Goal: Check status: Check status

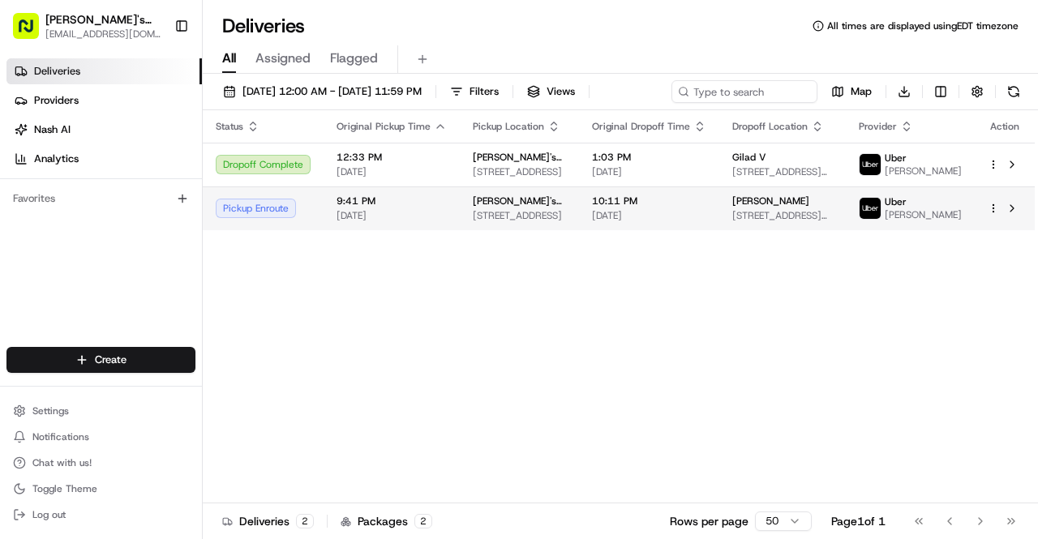
click at [808, 208] on div "[PERSON_NAME]" at bounding box center [782, 201] width 101 height 13
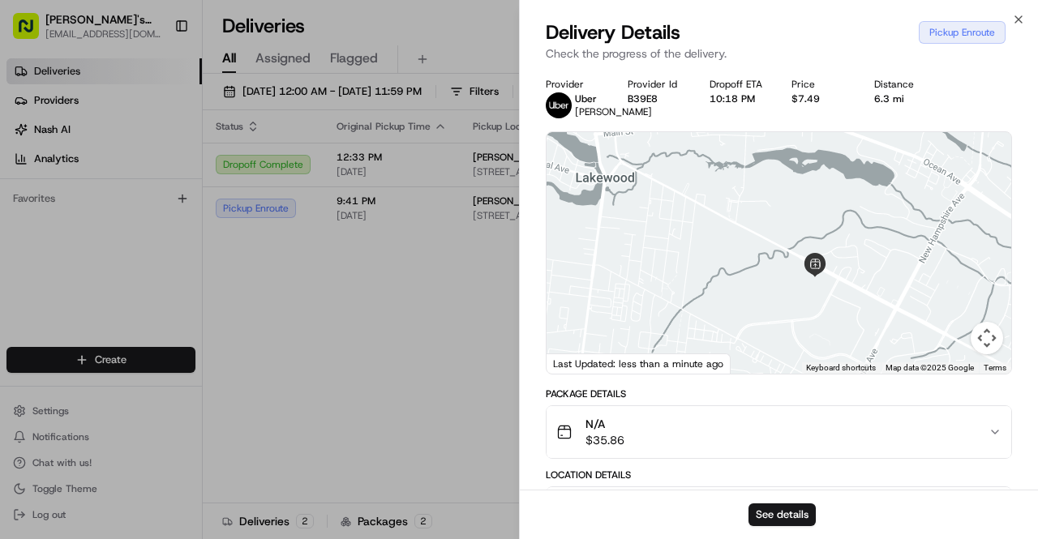
drag, startPoint x: 875, startPoint y: 360, endPoint x: 777, endPoint y: 254, distance: 145.1
click at [777, 254] on div at bounding box center [778, 253] width 465 height 242
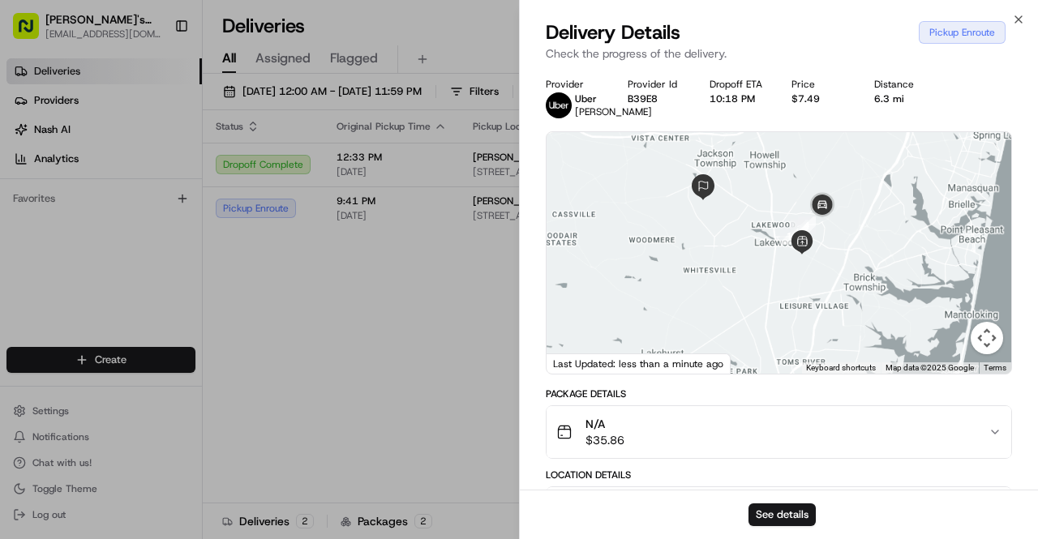
click at [759, 270] on div at bounding box center [778, 253] width 465 height 242
click at [825, 212] on img at bounding box center [821, 205] width 45 height 45
click at [697, 196] on img at bounding box center [702, 187] width 39 height 39
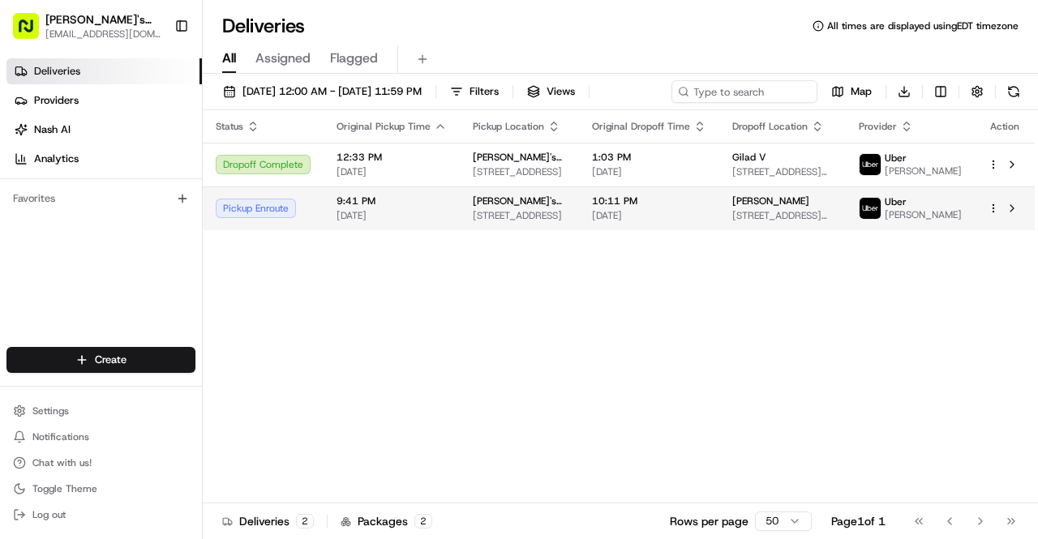
click at [705, 208] on span "10:11 PM" at bounding box center [649, 201] width 114 height 13
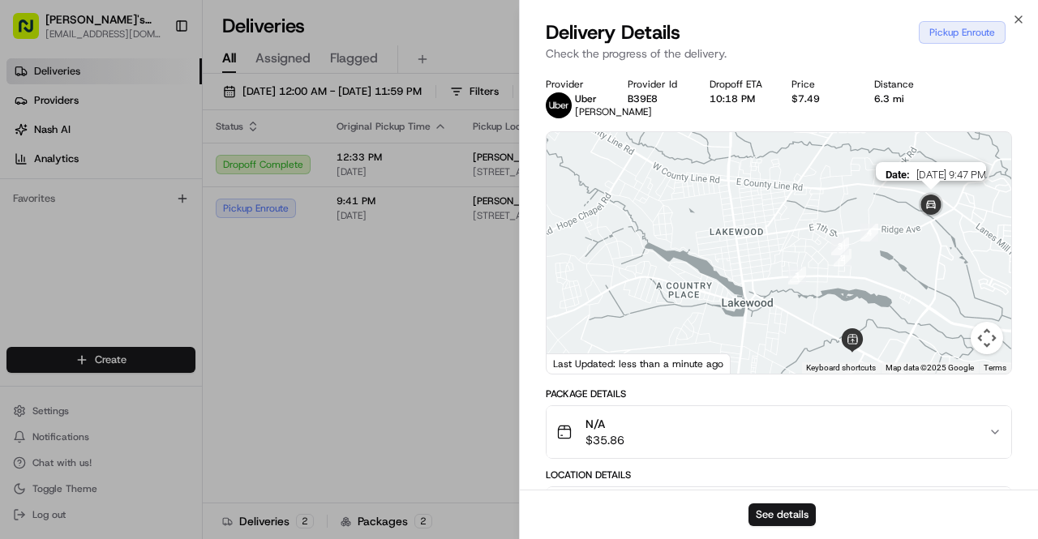
click at [938, 215] on img at bounding box center [930, 205] width 45 height 45
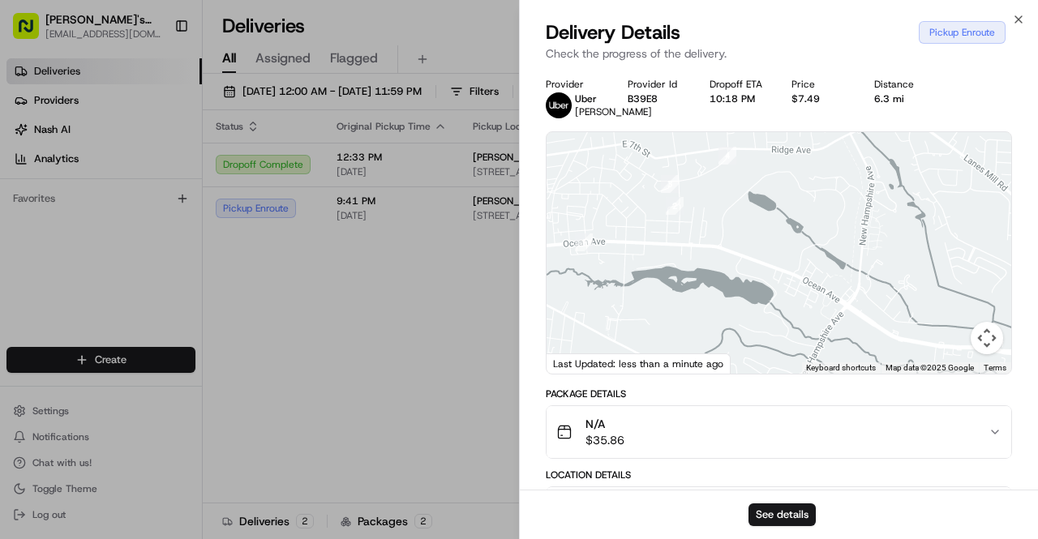
drag, startPoint x: 885, startPoint y: 307, endPoint x: 776, endPoint y: 192, distance: 158.8
click at [776, 192] on div at bounding box center [778, 253] width 465 height 242
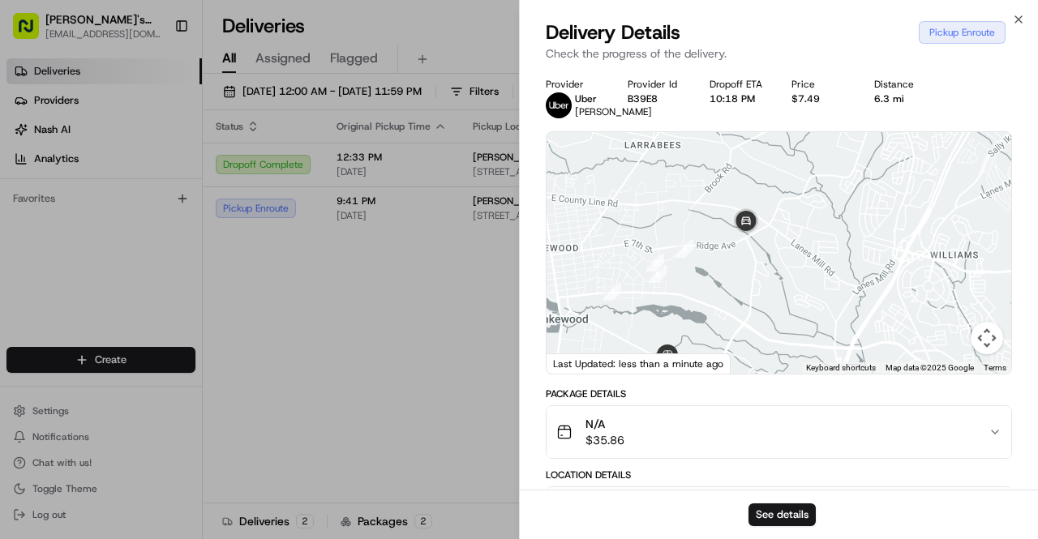
drag, startPoint x: 776, startPoint y: 192, endPoint x: 713, endPoint y: 294, distance: 119.7
click at [713, 294] on div at bounding box center [778, 253] width 465 height 242
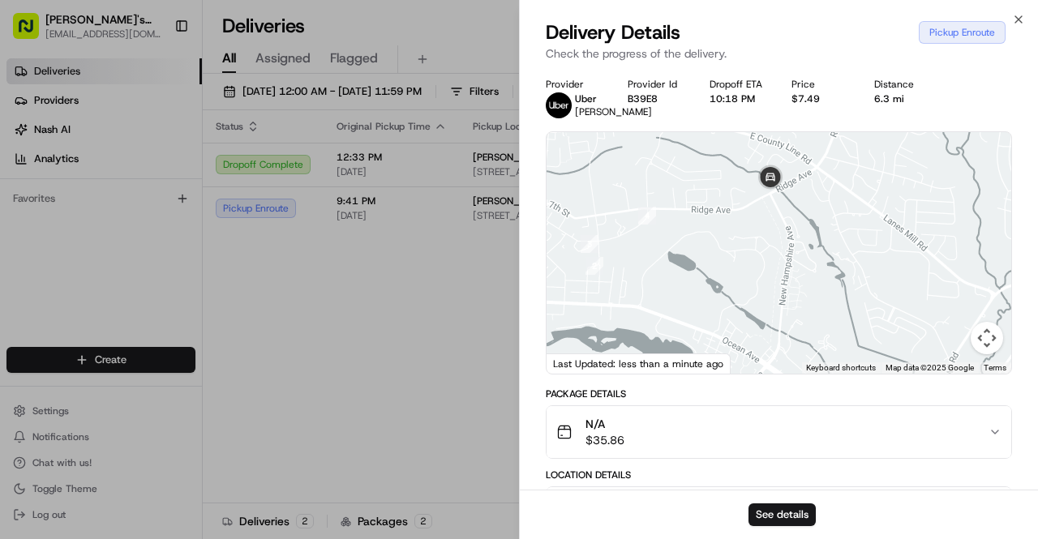
drag, startPoint x: 746, startPoint y: 249, endPoint x: 673, endPoint y: 319, distance: 100.9
click at [673, 319] on div at bounding box center [778, 253] width 465 height 242
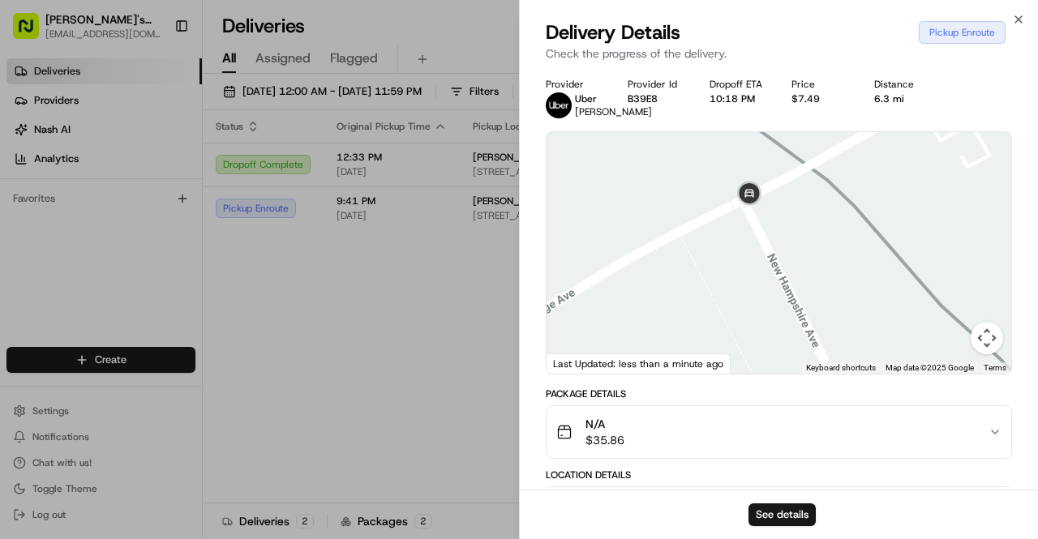
drag, startPoint x: 817, startPoint y: 165, endPoint x: 755, endPoint y: 246, distance: 101.7
click at [755, 246] on div at bounding box center [778, 253] width 465 height 242
click at [739, 200] on img at bounding box center [748, 191] width 45 height 45
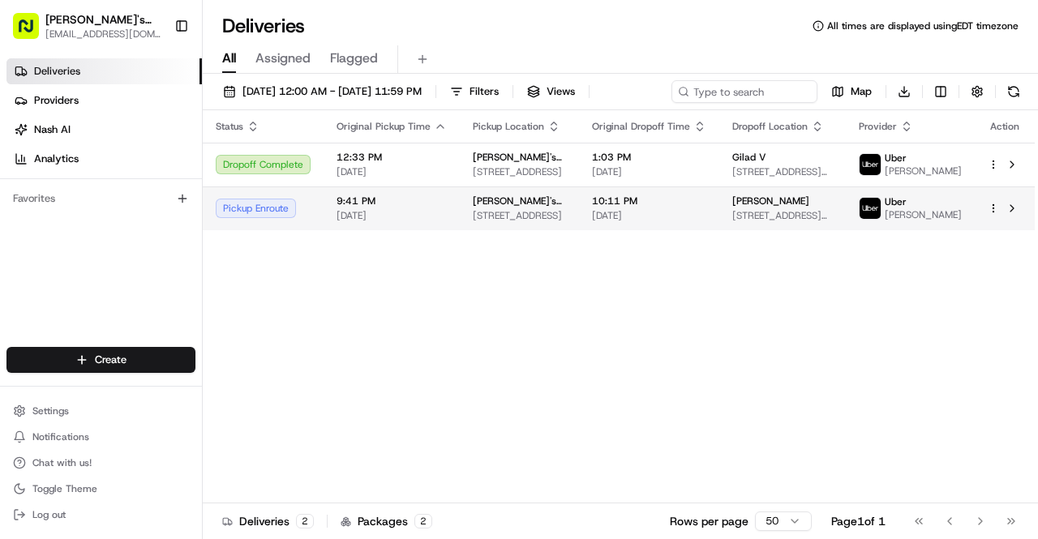
click at [520, 208] on span "[PERSON_NAME]'s Chicken" at bounding box center [519, 201] width 93 height 13
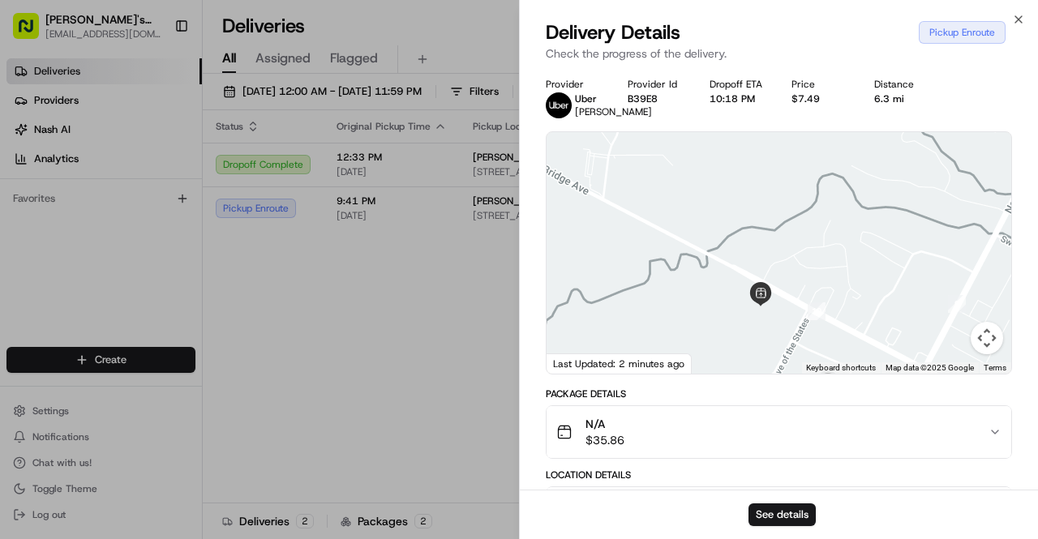
drag, startPoint x: 883, startPoint y: 319, endPoint x: 737, endPoint y: 198, distance: 189.9
click at [737, 198] on div at bounding box center [778, 253] width 465 height 242
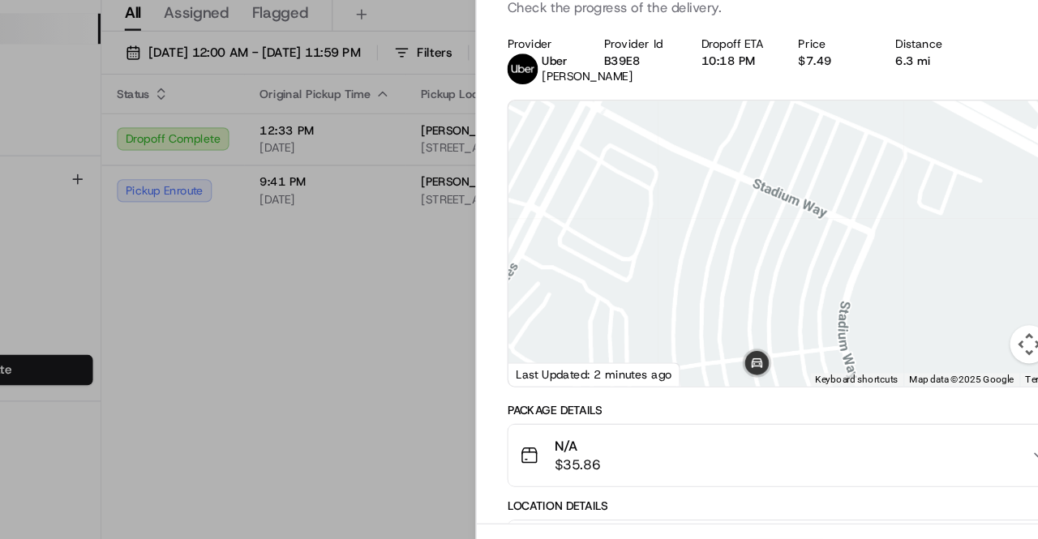
click at [755, 305] on div at bounding box center [778, 253] width 465 height 242
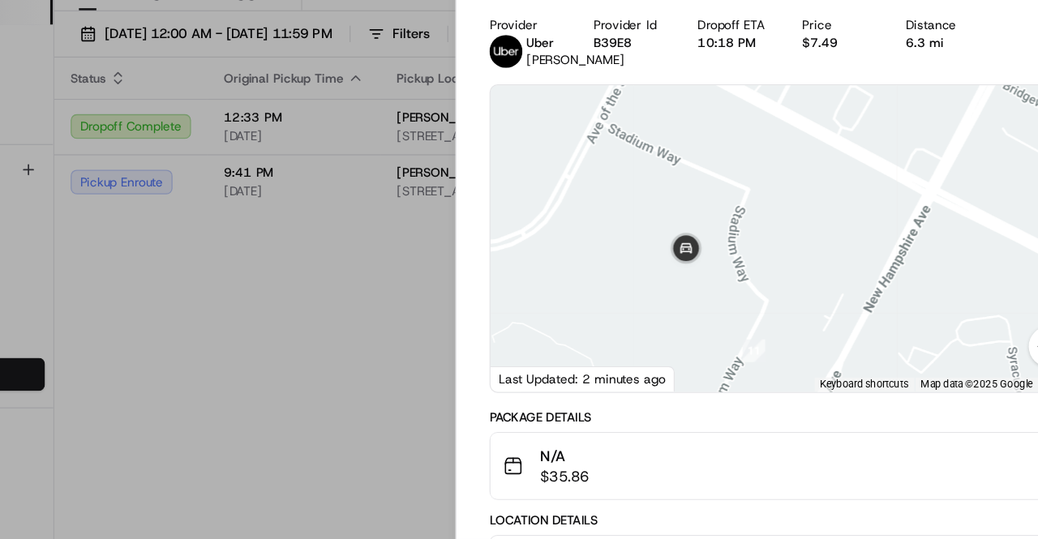
drag, startPoint x: 731, startPoint y: 292, endPoint x: 664, endPoint y: 218, distance: 99.8
click at [664, 218] on div at bounding box center [778, 253] width 465 height 242
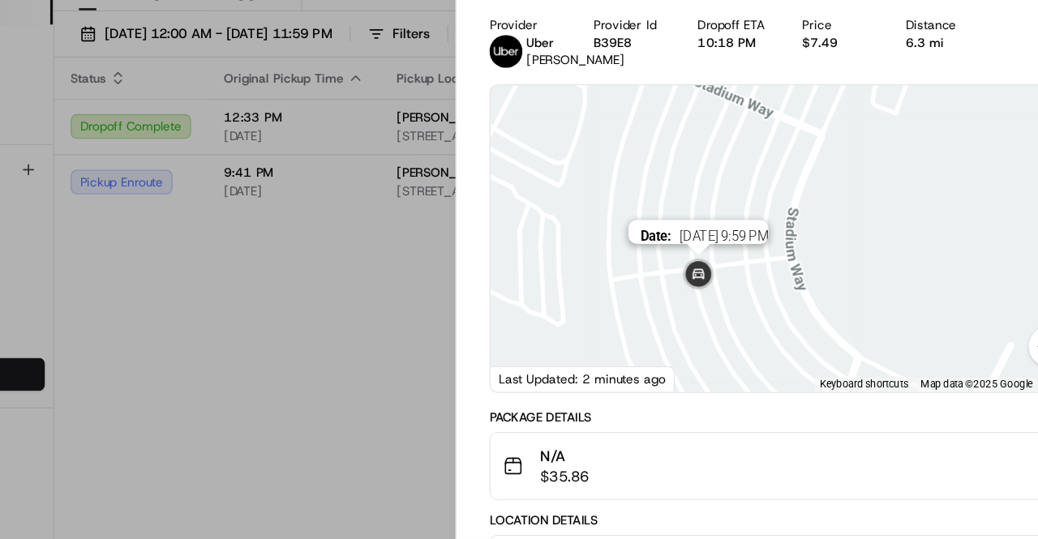
click at [709, 293] on img at bounding box center [709, 281] width 45 height 45
click at [530, 302] on div "Provider Uber AMANDA R. Provider Id B39E8 Dropoff ETA 10:18 PM Price $7.49 Dist…" at bounding box center [779, 456] width 518 height 777
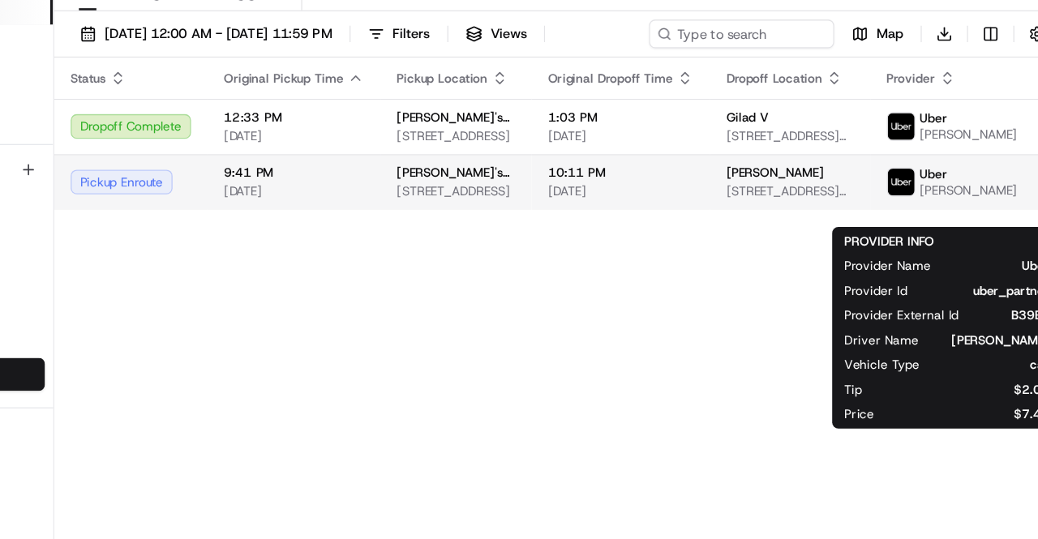
click at [922, 221] on span "[PERSON_NAME]" at bounding box center [922, 214] width 77 height 13
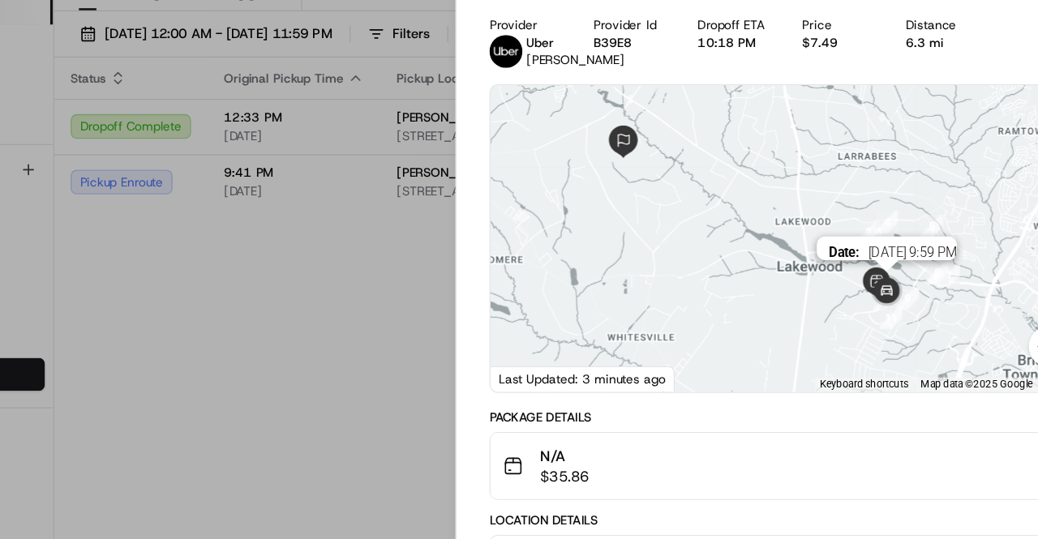
click at [861, 313] on img at bounding box center [858, 294] width 45 height 45
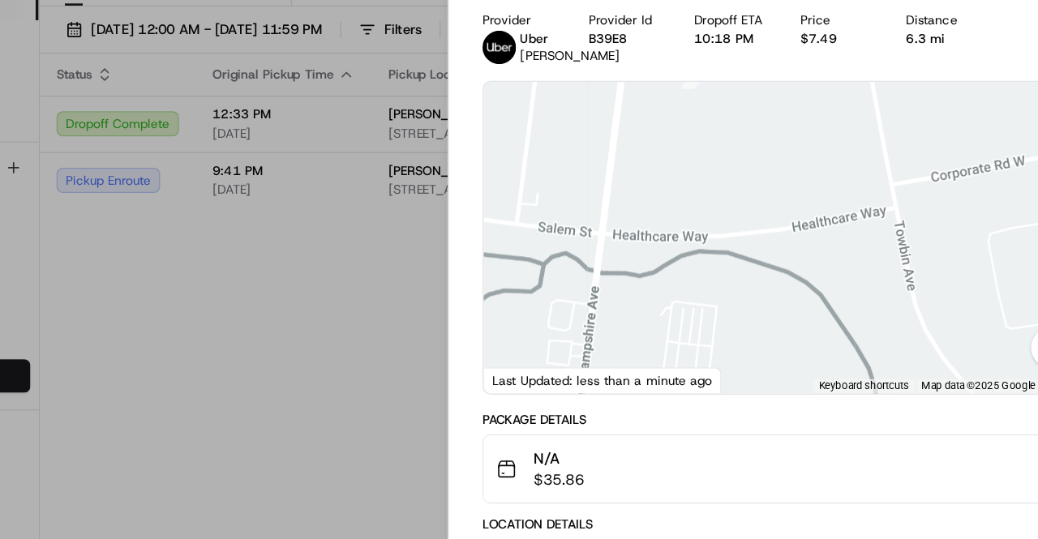
drag, startPoint x: 820, startPoint y: 334, endPoint x: 743, endPoint y: 203, distance: 151.5
click at [743, 203] on div at bounding box center [778, 253] width 465 height 242
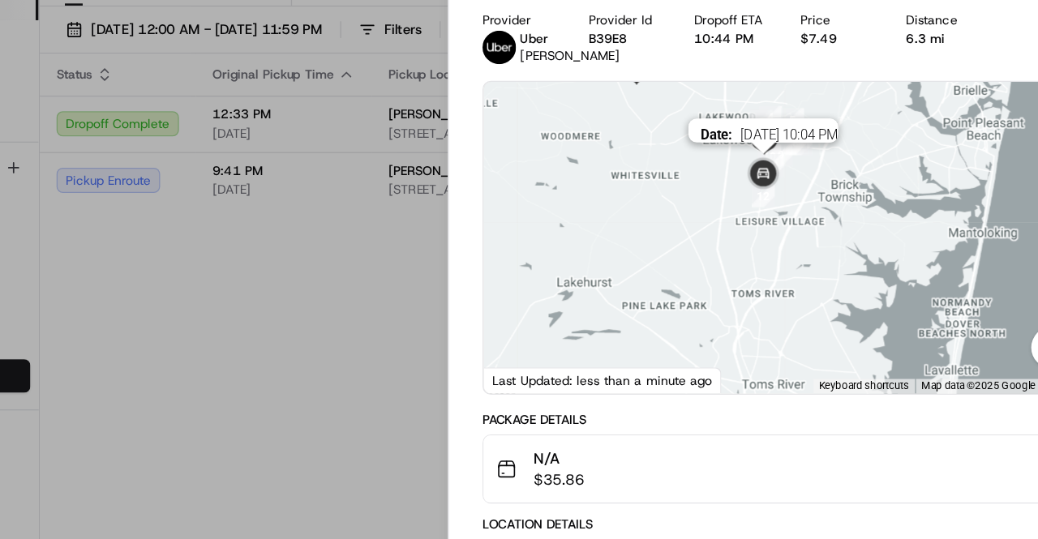
click at [763, 219] on img at bounding box center [762, 204] width 45 height 45
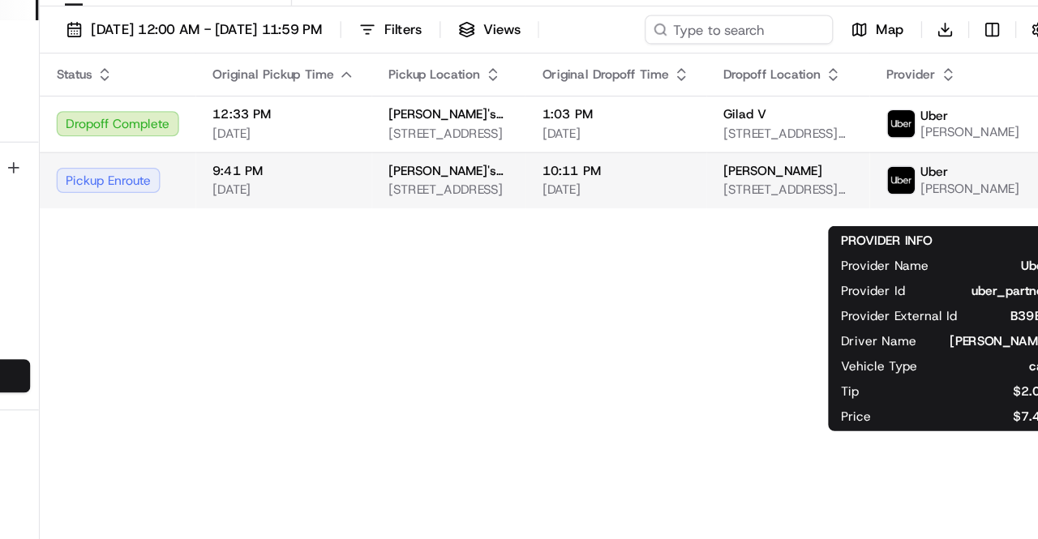
click at [833, 220] on span "[STREET_ADDRESS][PERSON_NAME]" at bounding box center [782, 215] width 101 height 13
